Goal: Ask a question

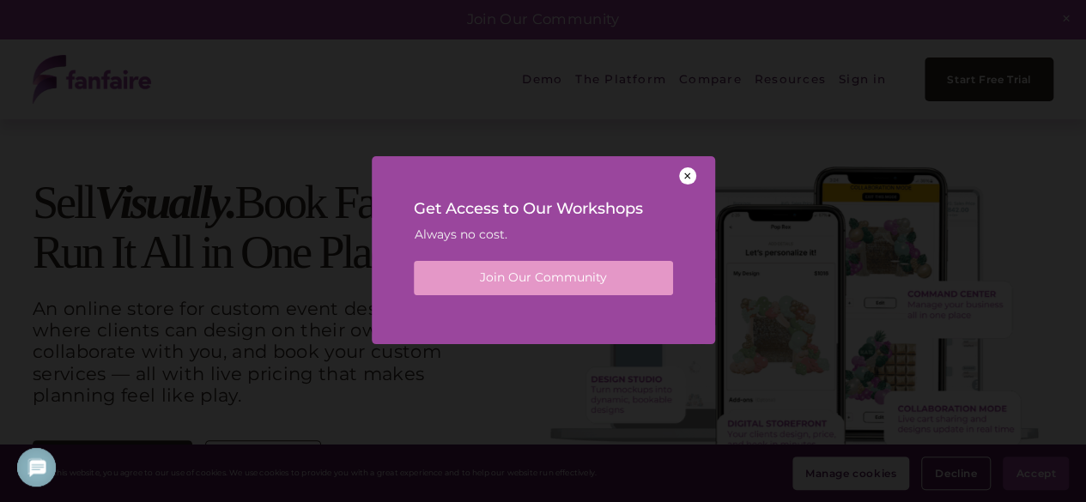
click at [687, 172] on div at bounding box center [687, 175] width 17 height 17
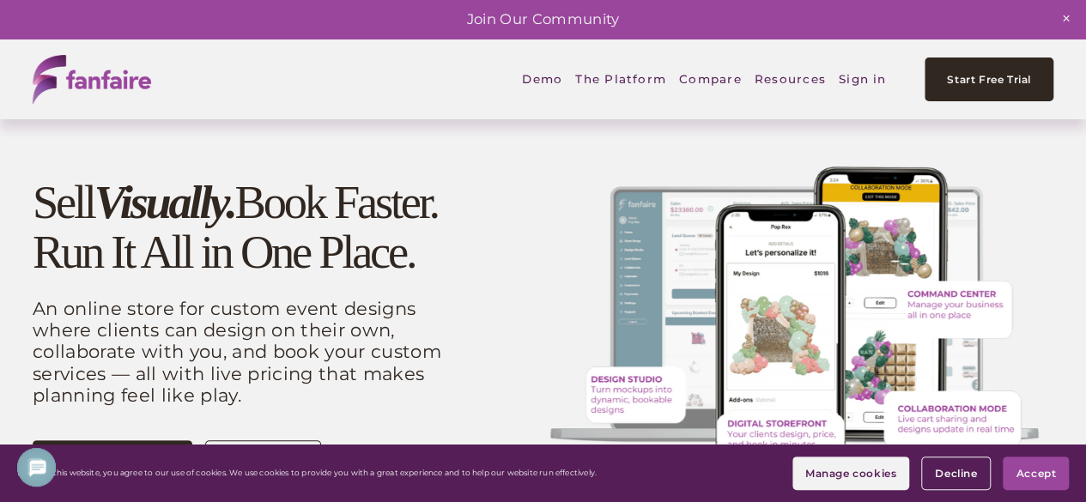
click at [1049, 468] on span "Accept" at bounding box center [1036, 473] width 40 height 13
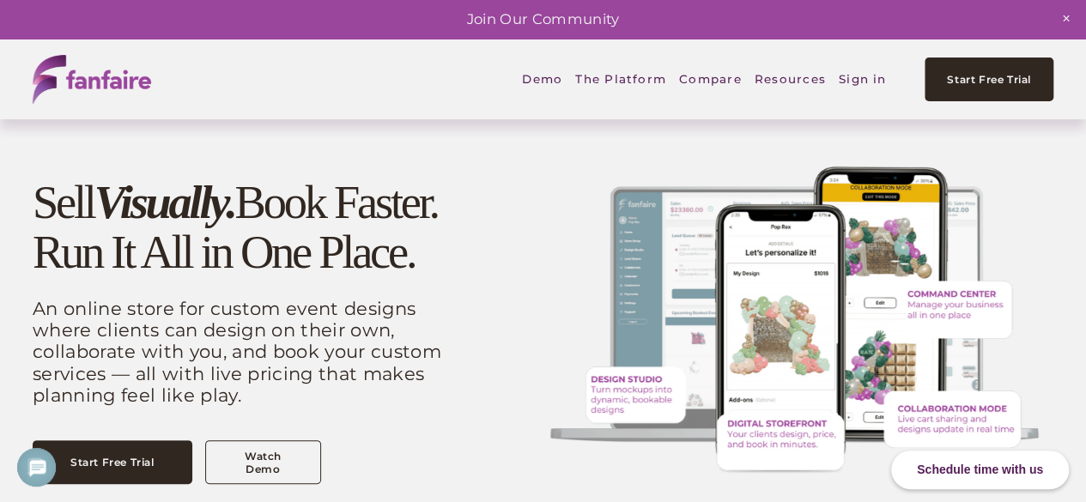
click at [856, 74] on link "Sign in" at bounding box center [863, 79] width 48 height 39
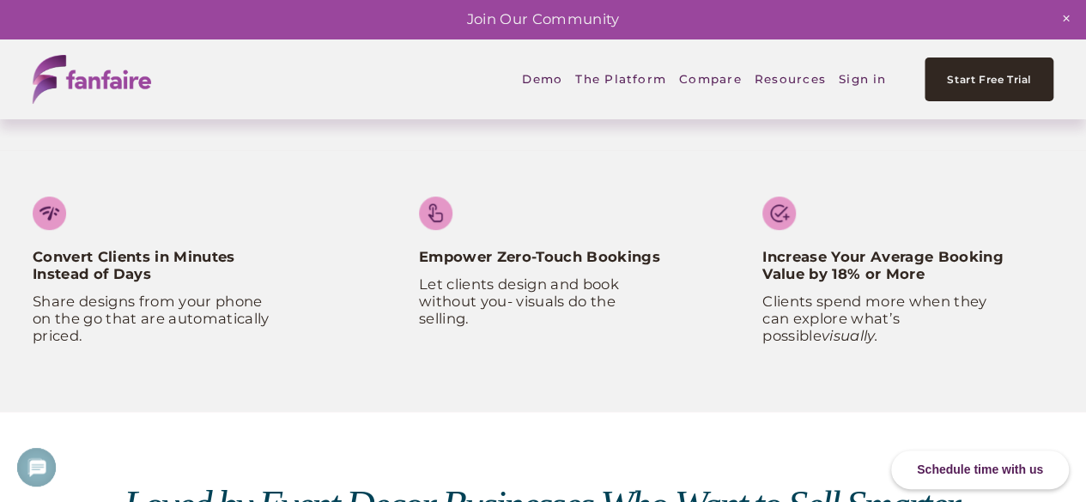
scroll to position [429, 0]
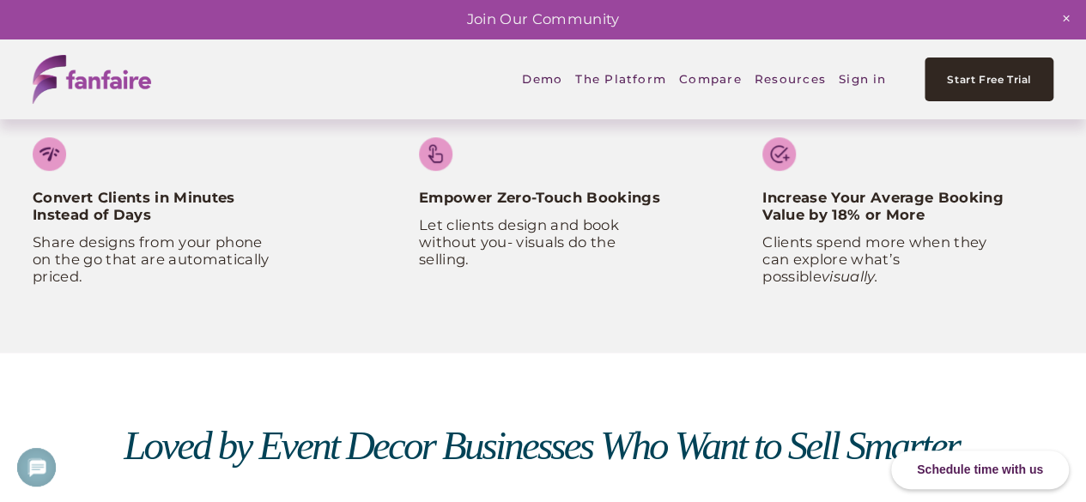
click at [994, 473] on div "Schedule time with us" at bounding box center [980, 470] width 178 height 39
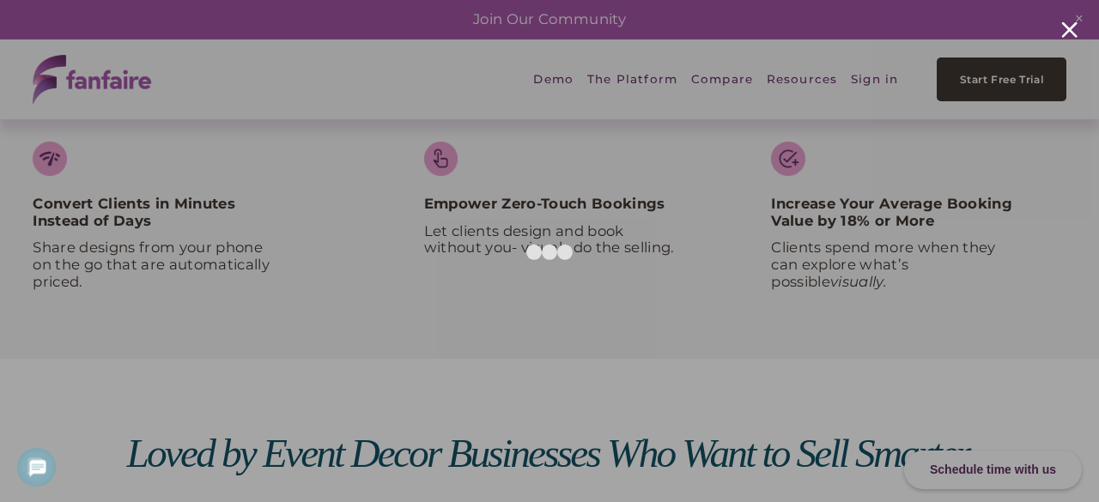
click at [1063, 27] on div at bounding box center [1069, 29] width 16 height 16
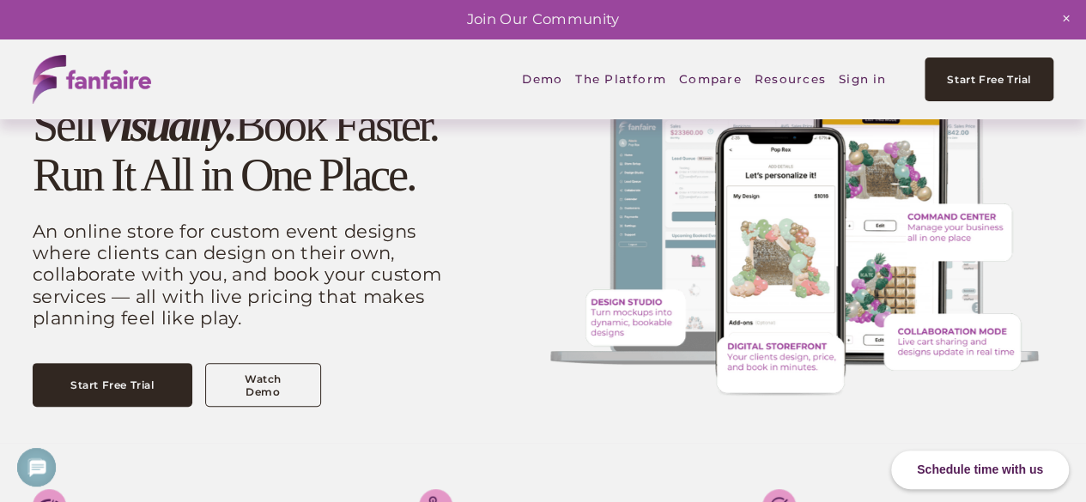
scroll to position [172, 0]
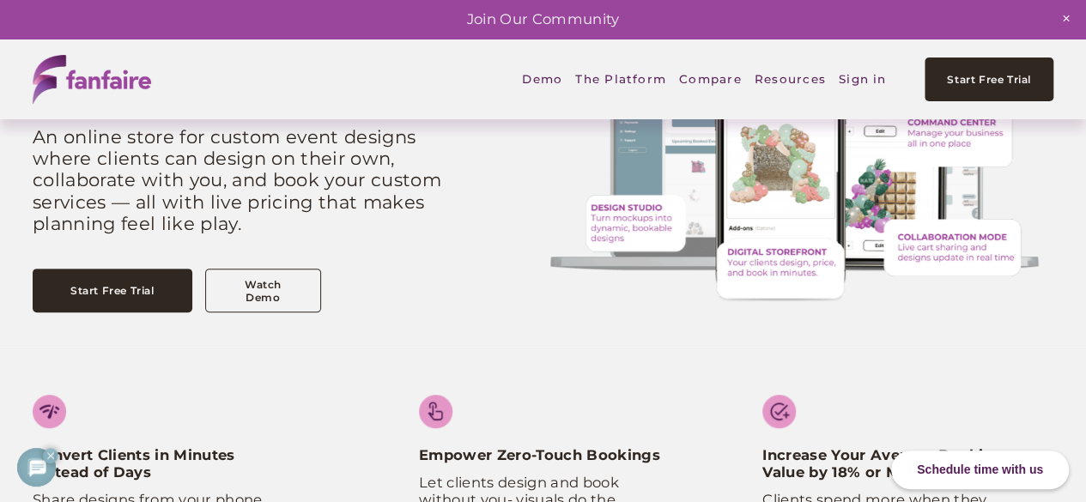
drag, startPoint x: 27, startPoint y: 461, endPoint x: 28, endPoint y: 877, distance: 416.4
click at [27, 461] on icon at bounding box center [36, 467] width 23 height 23
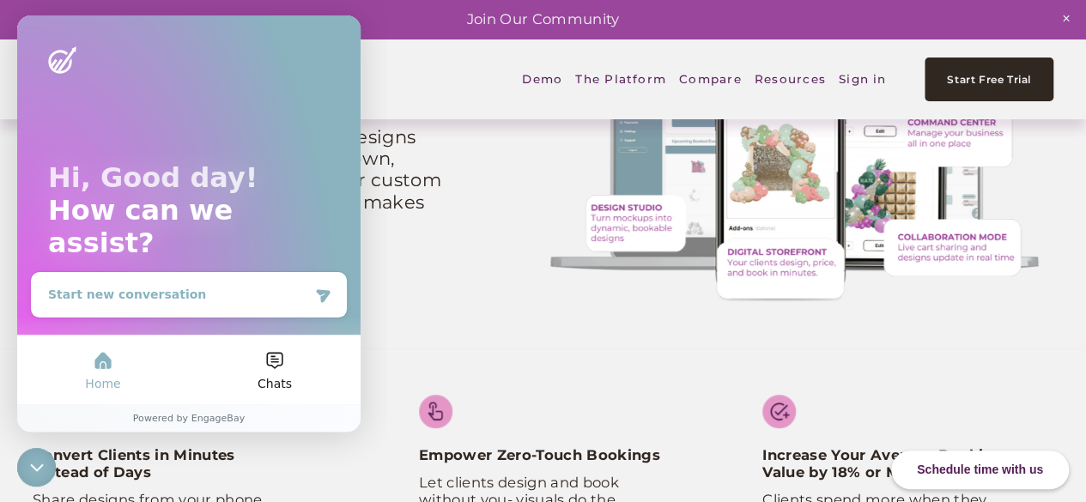
click at [203, 286] on h5 "Start new conversation" at bounding box center [177, 295] width 259 height 18
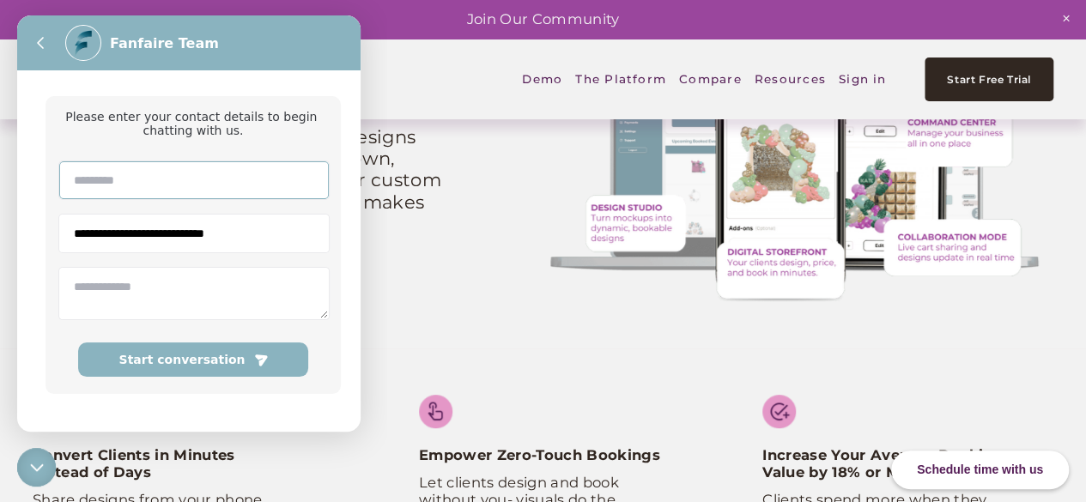
click at [182, 197] on input "text" at bounding box center [194, 180] width 270 height 38
type input "**********"
click at [146, 309] on textarea at bounding box center [194, 293] width 270 height 51
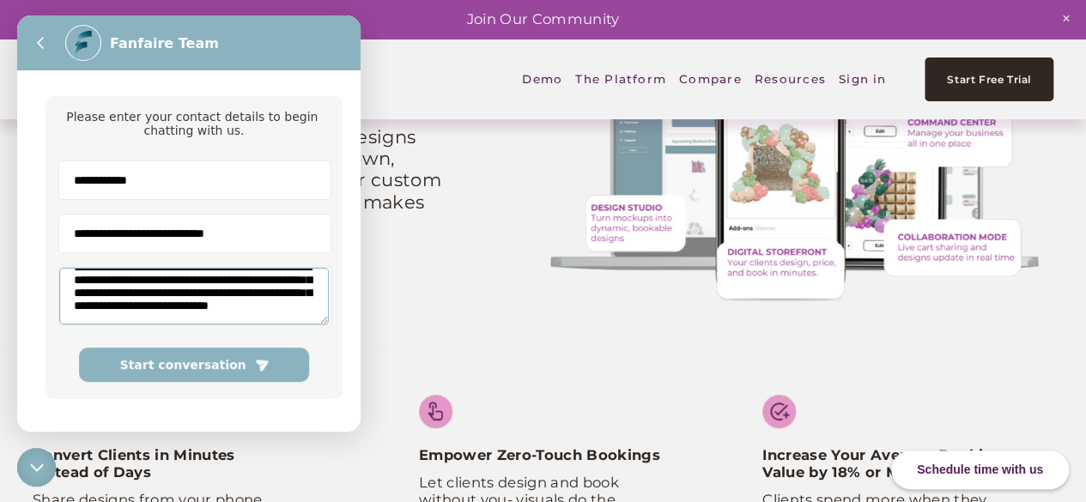
scroll to position [52, 0]
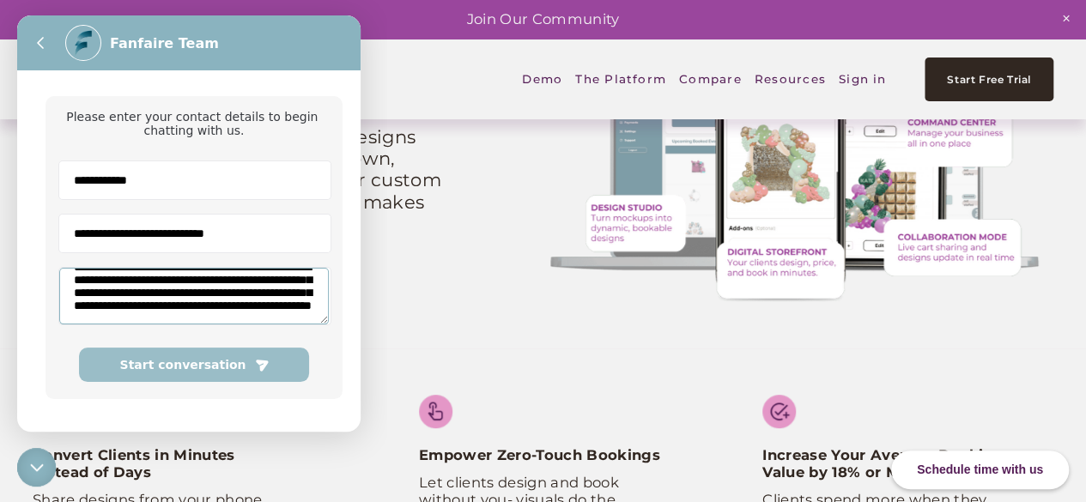
type textarea "**********"
click at [171, 372] on span "Start conversation" at bounding box center [183, 365] width 126 height 14
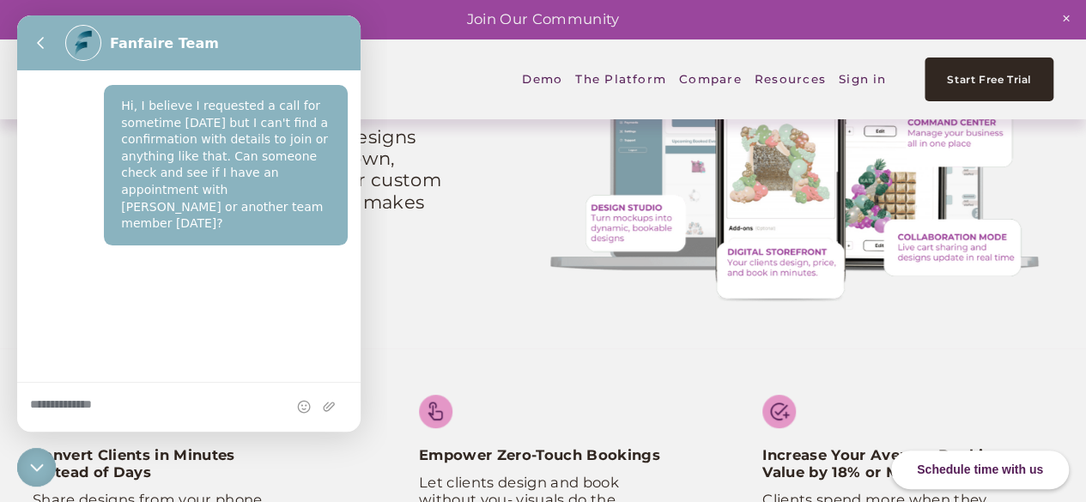
click at [43, 38] on icon at bounding box center [40, 43] width 5 height 10
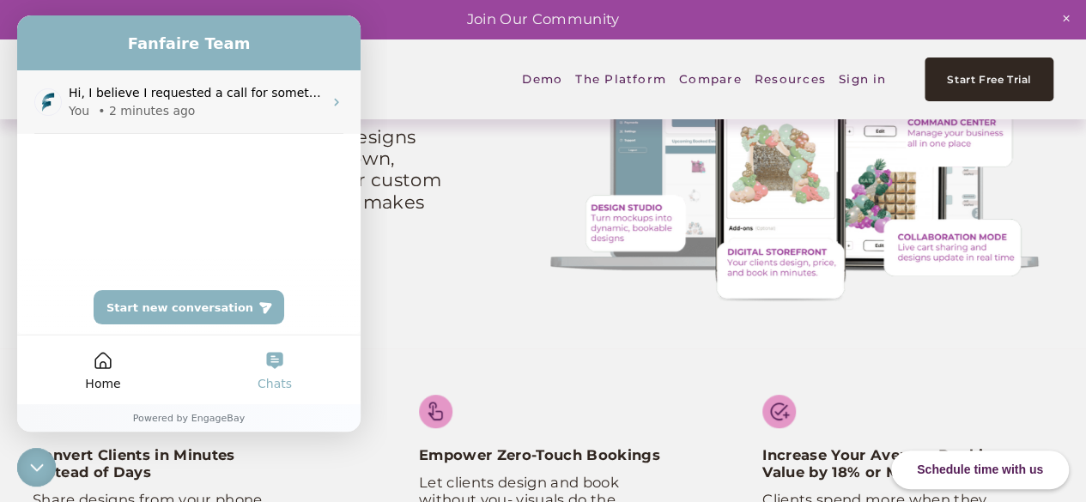
click at [337, 100] on icon at bounding box center [336, 103] width 4 height 8
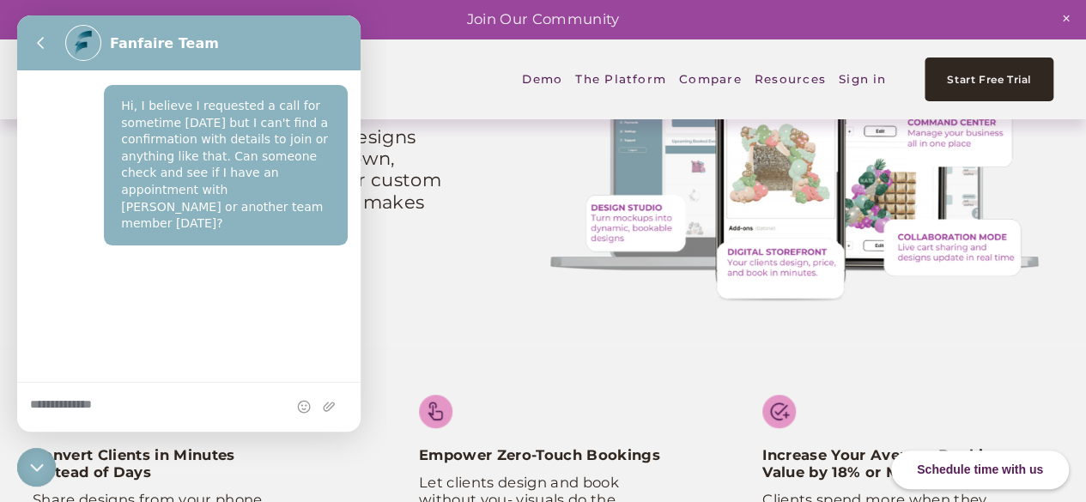
click at [45, 461] on icon at bounding box center [37, 468] width 22 height 22
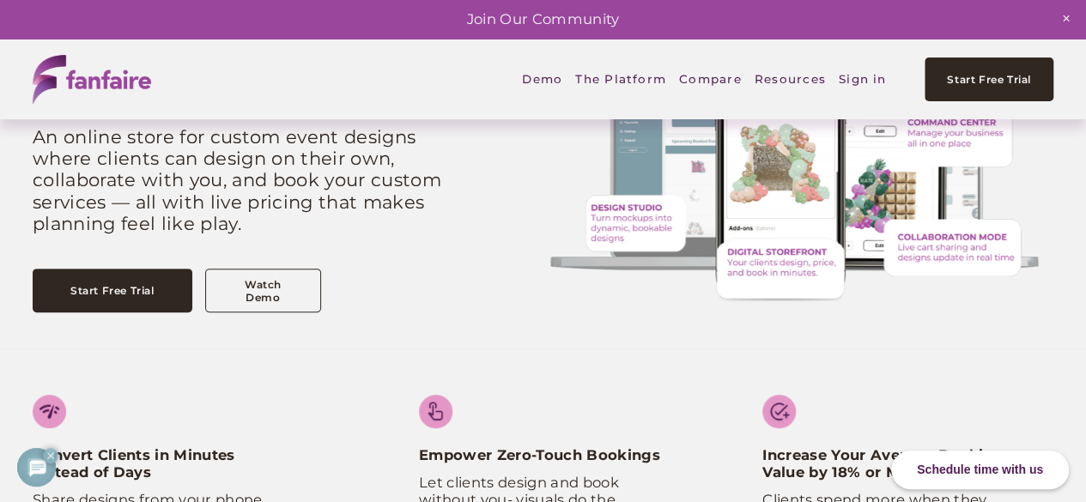
drag, startPoint x: 26, startPoint y: 470, endPoint x: 26, endPoint y: 886, distance: 415.5
click at [26, 470] on icon at bounding box center [36, 467] width 23 height 23
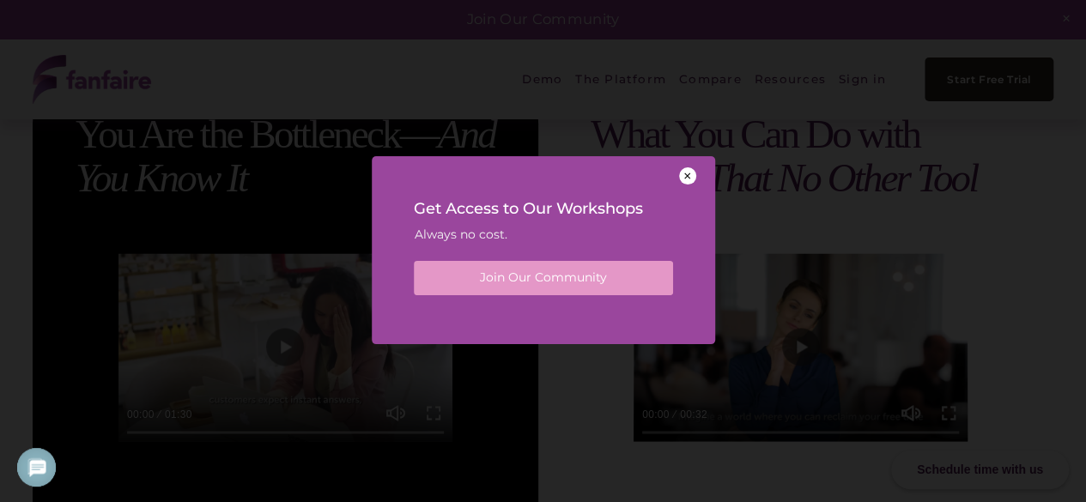
click at [688, 178] on div at bounding box center [687, 175] width 17 height 17
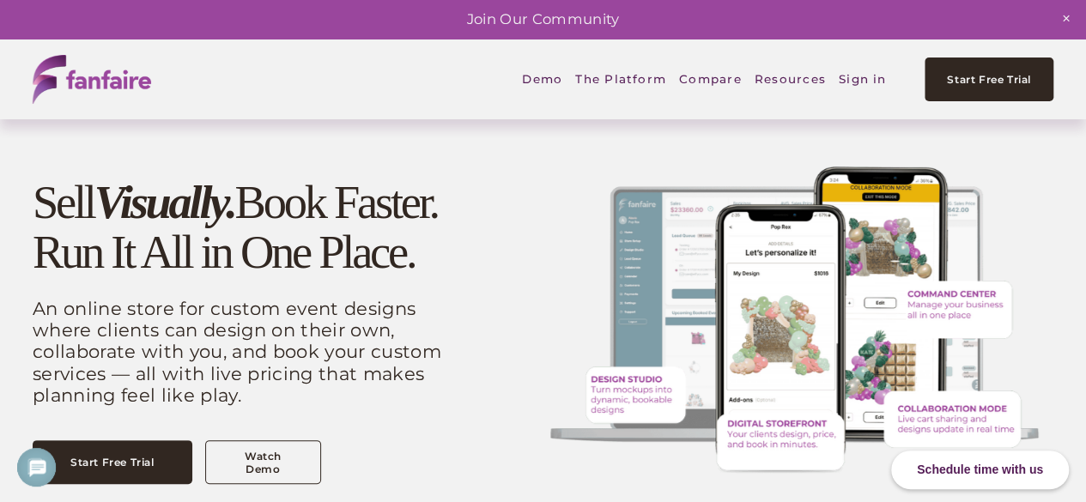
click at [727, 79] on link "Compare" at bounding box center [710, 79] width 63 height 39
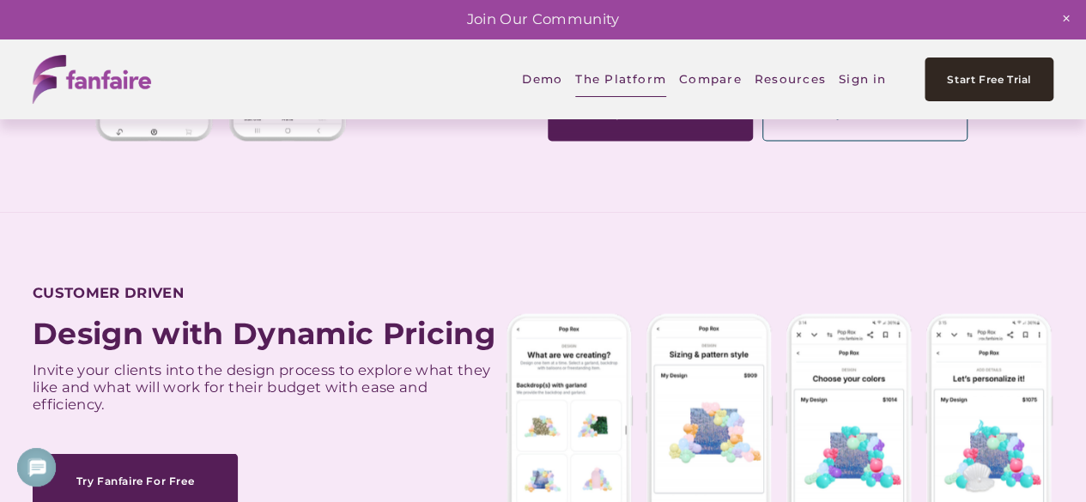
scroll to position [1326, 0]
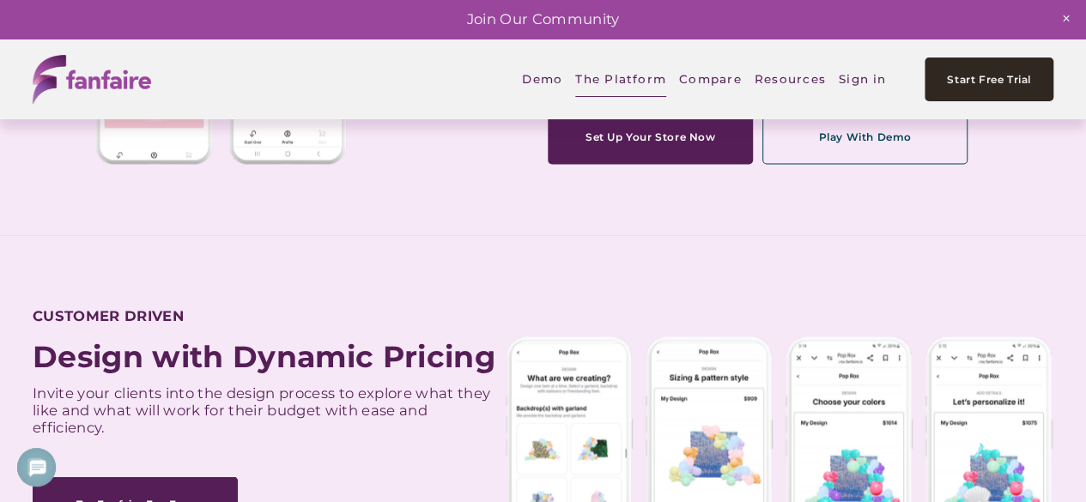
click at [708, 71] on link "Compare" at bounding box center [710, 79] width 63 height 39
